Goal: Task Accomplishment & Management: Use online tool/utility

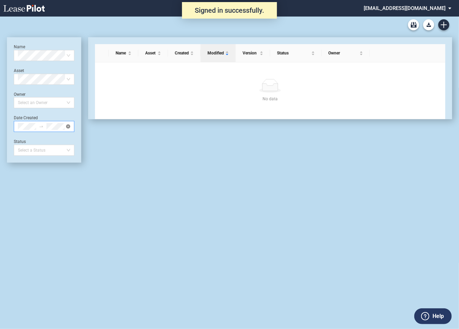
click at [69, 126] on icon "close-circle" at bounding box center [68, 126] width 4 height 4
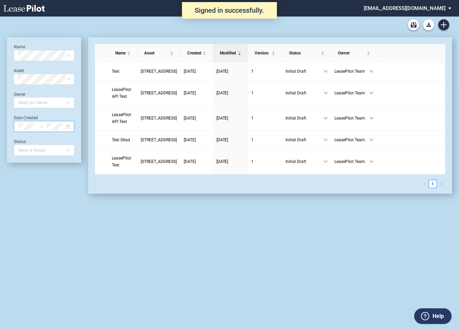
click at [402, 9] on md-select "[EMAIL_ADDRESS][DOMAIN_NAME] Super Admin Area Admin Area Settings Sign Out" at bounding box center [410, 7] width 94 height 15
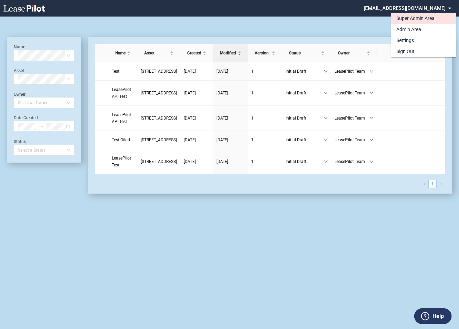
click at [403, 18] on div "Super Admin Area" at bounding box center [416, 18] width 38 height 7
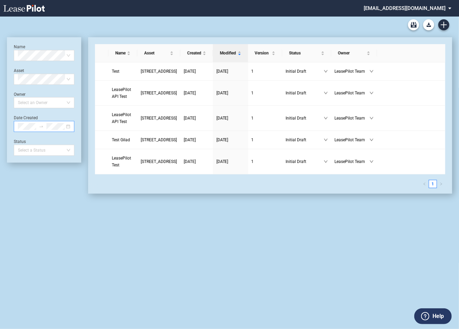
scroll to position [17, 0]
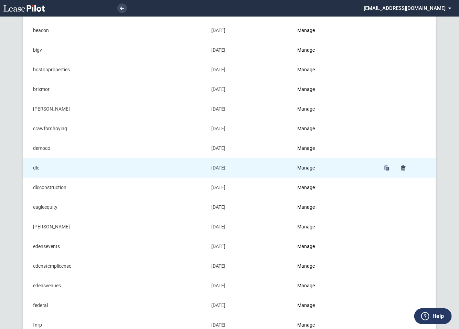
scroll to position [144, 0]
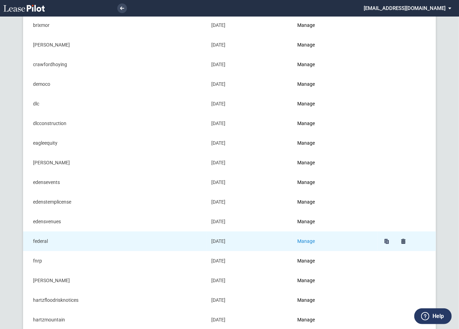
click at [305, 240] on link "Manage" at bounding box center [306, 241] width 18 height 6
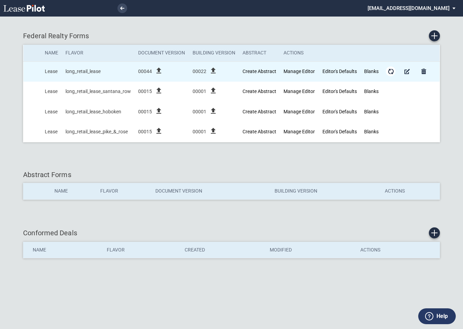
click at [392, 72] on md-icon "Form Updates" at bounding box center [390, 71] width 8 height 8
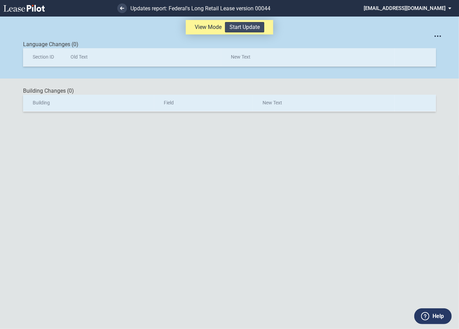
click at [253, 28] on button "Start Update" at bounding box center [244, 27] width 39 height 10
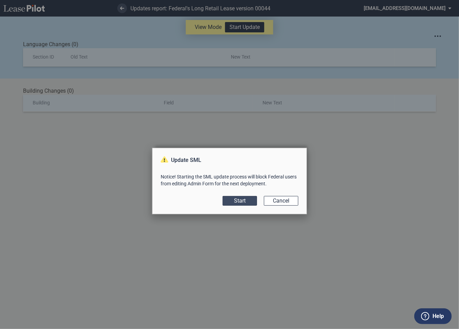
click at [245, 202] on button "Start" at bounding box center [240, 201] width 34 height 10
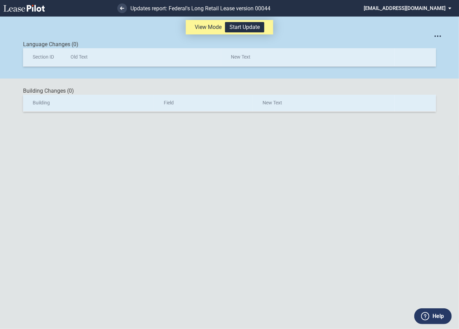
scroll to position [17, 0]
